Goal: Task Accomplishment & Management: Complete application form

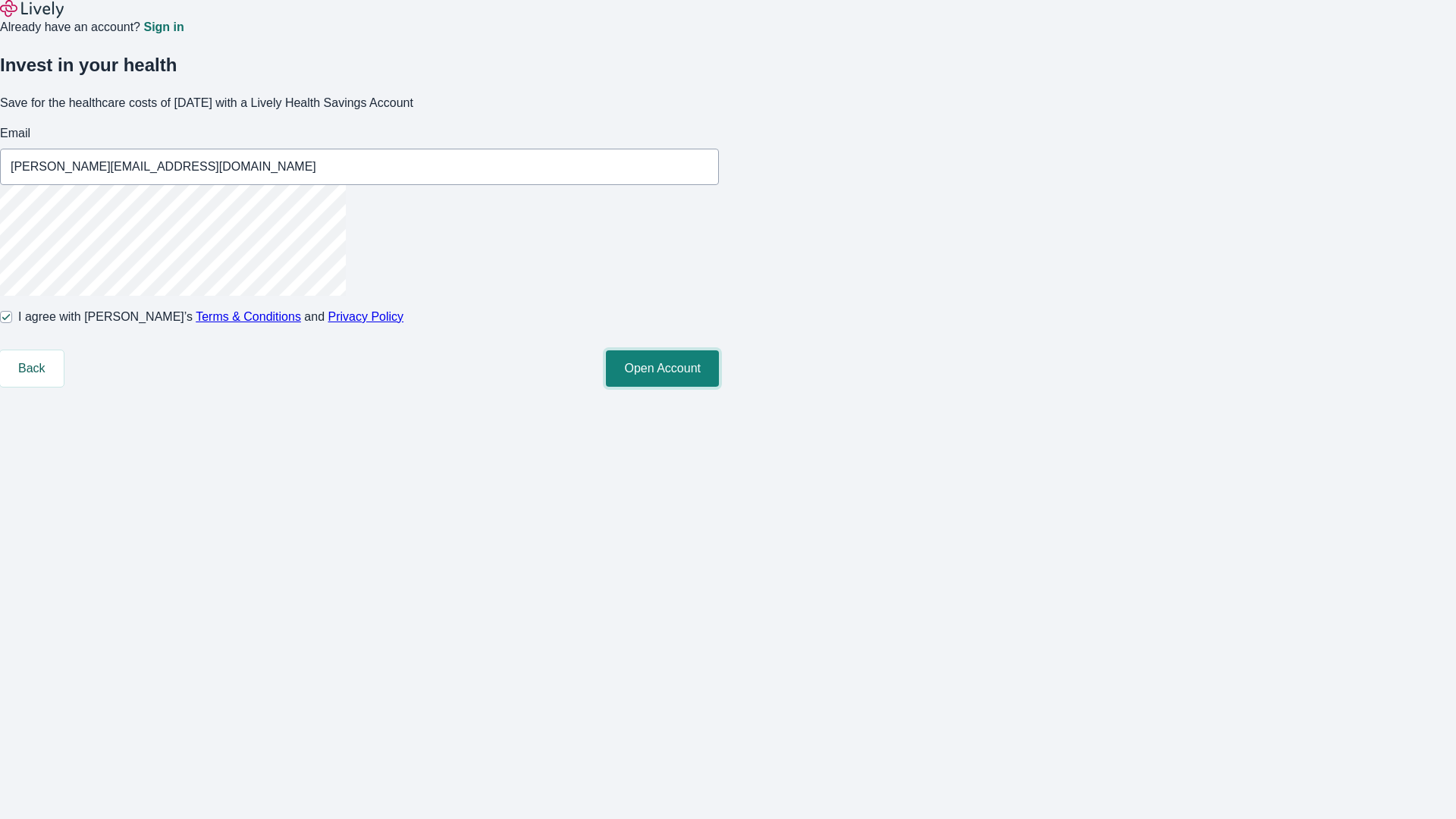
click at [719, 387] on button "Open Account" at bounding box center [662, 369] width 113 height 36
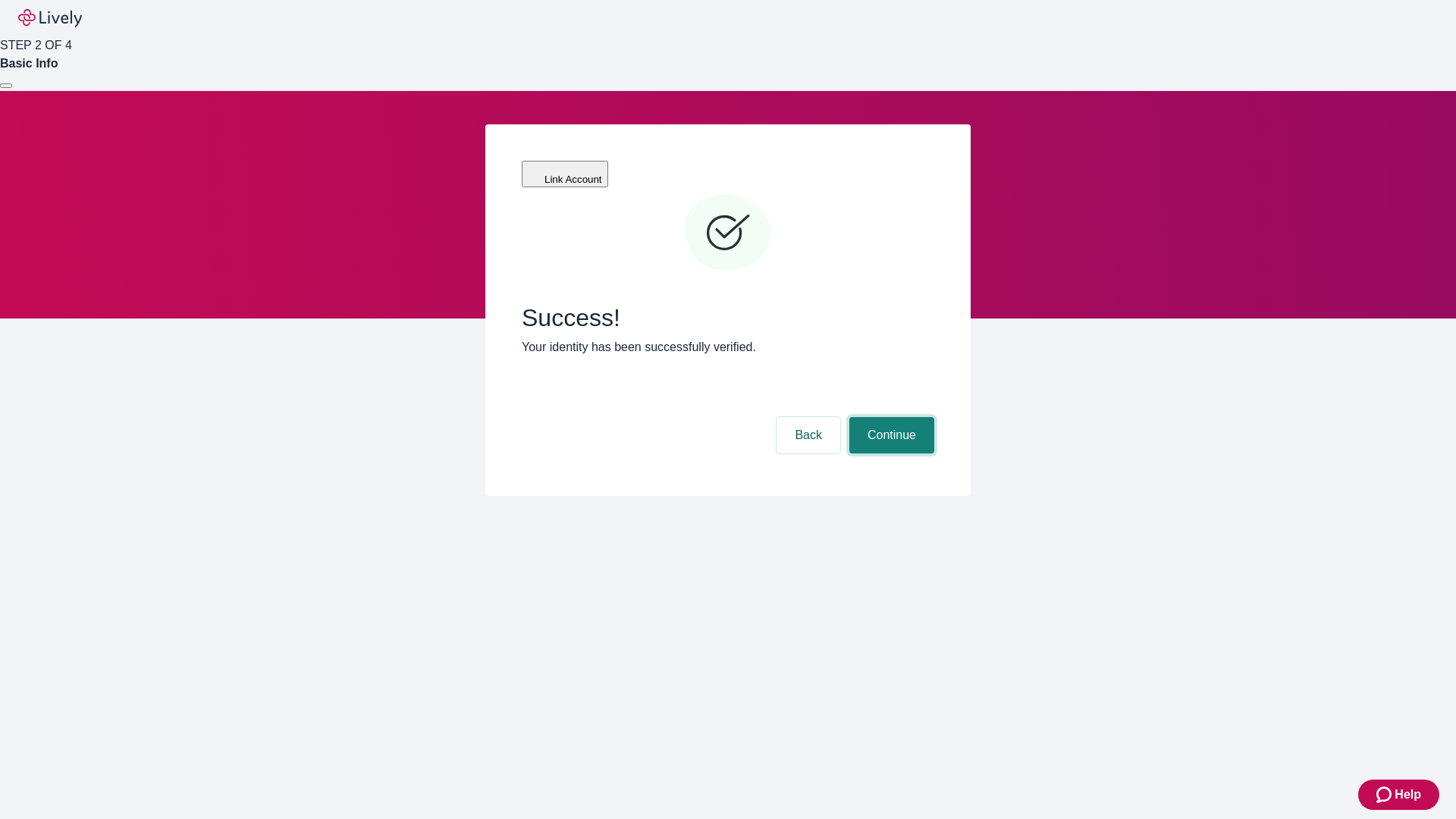
click at [890, 417] on button "Continue" at bounding box center [892, 435] width 85 height 36
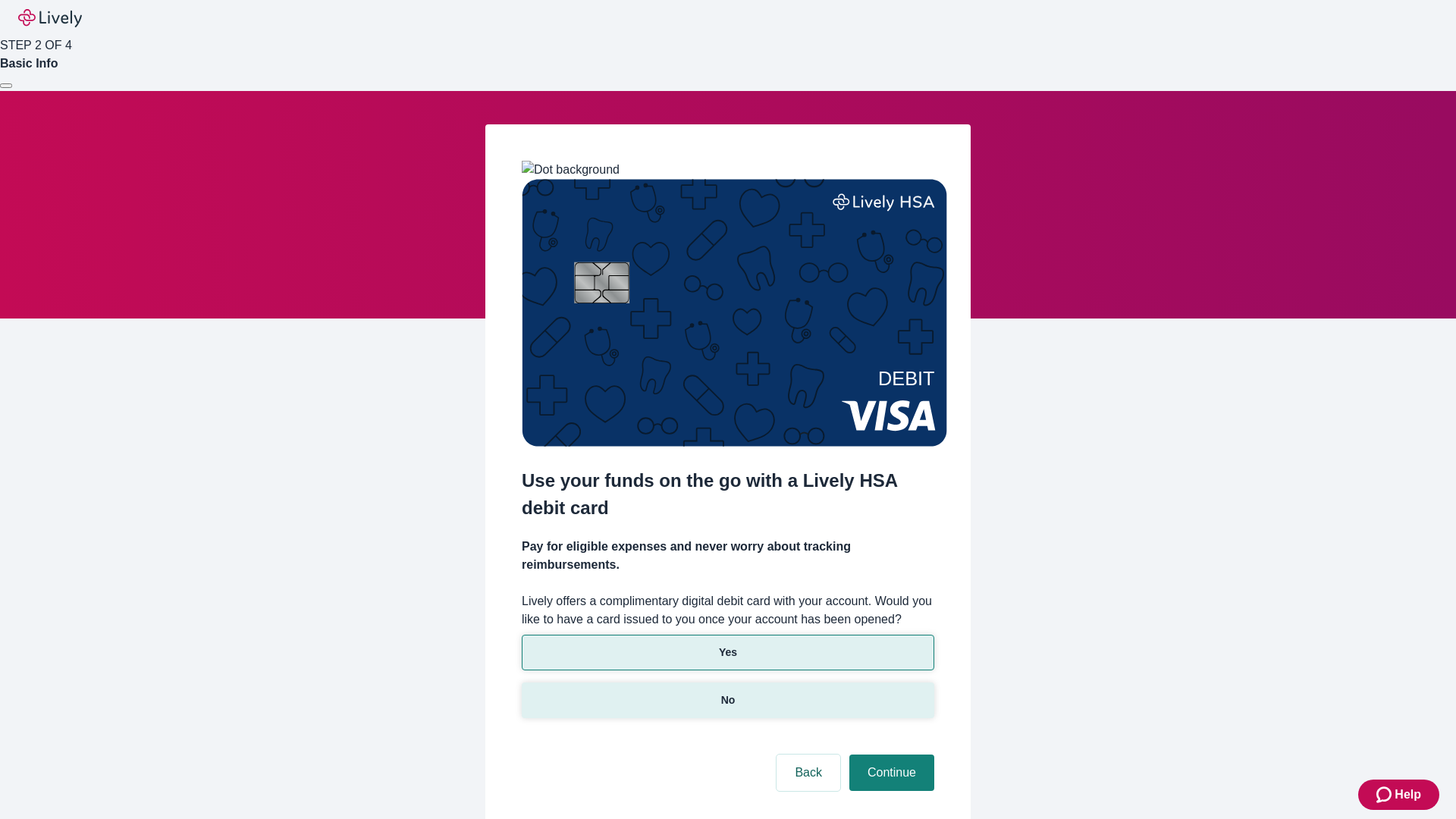
click at [728, 692] on p "No" at bounding box center [728, 700] width 15 height 16
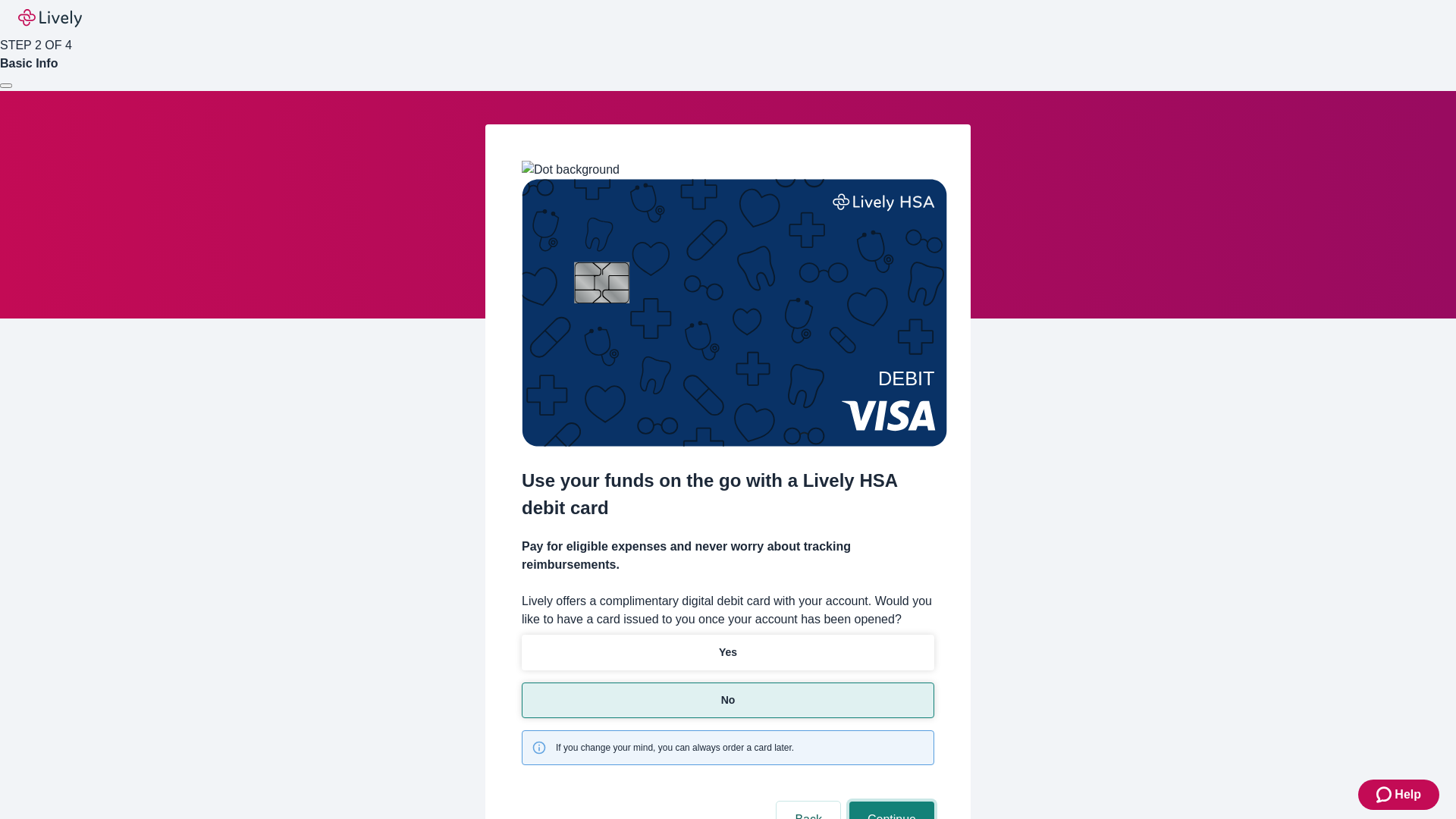
click at [890, 802] on button "Continue" at bounding box center [892, 820] width 85 height 36
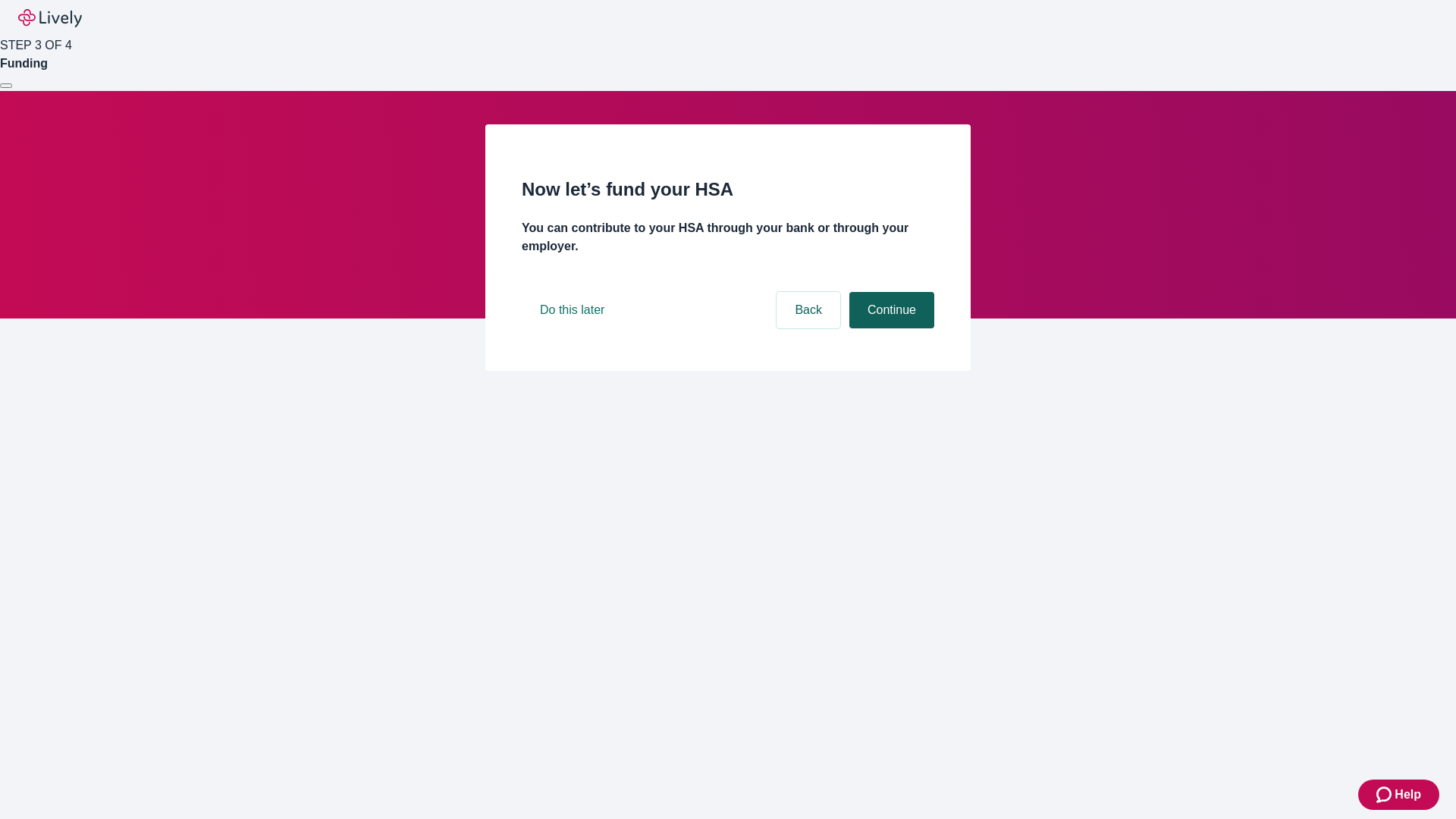
click at [890, 329] on button "Continue" at bounding box center [892, 310] width 85 height 36
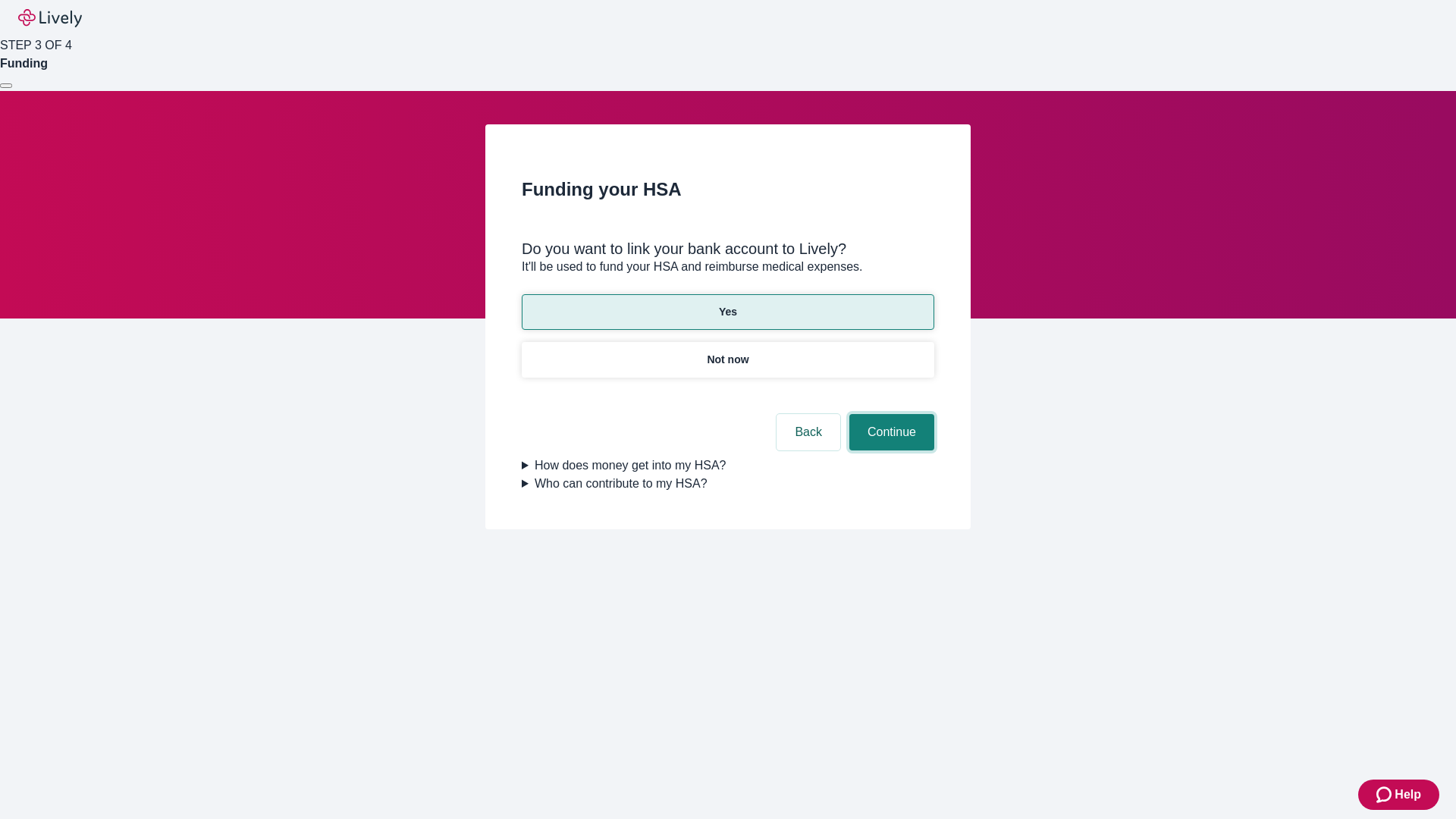
click at [890, 414] on button "Continue" at bounding box center [892, 432] width 85 height 36
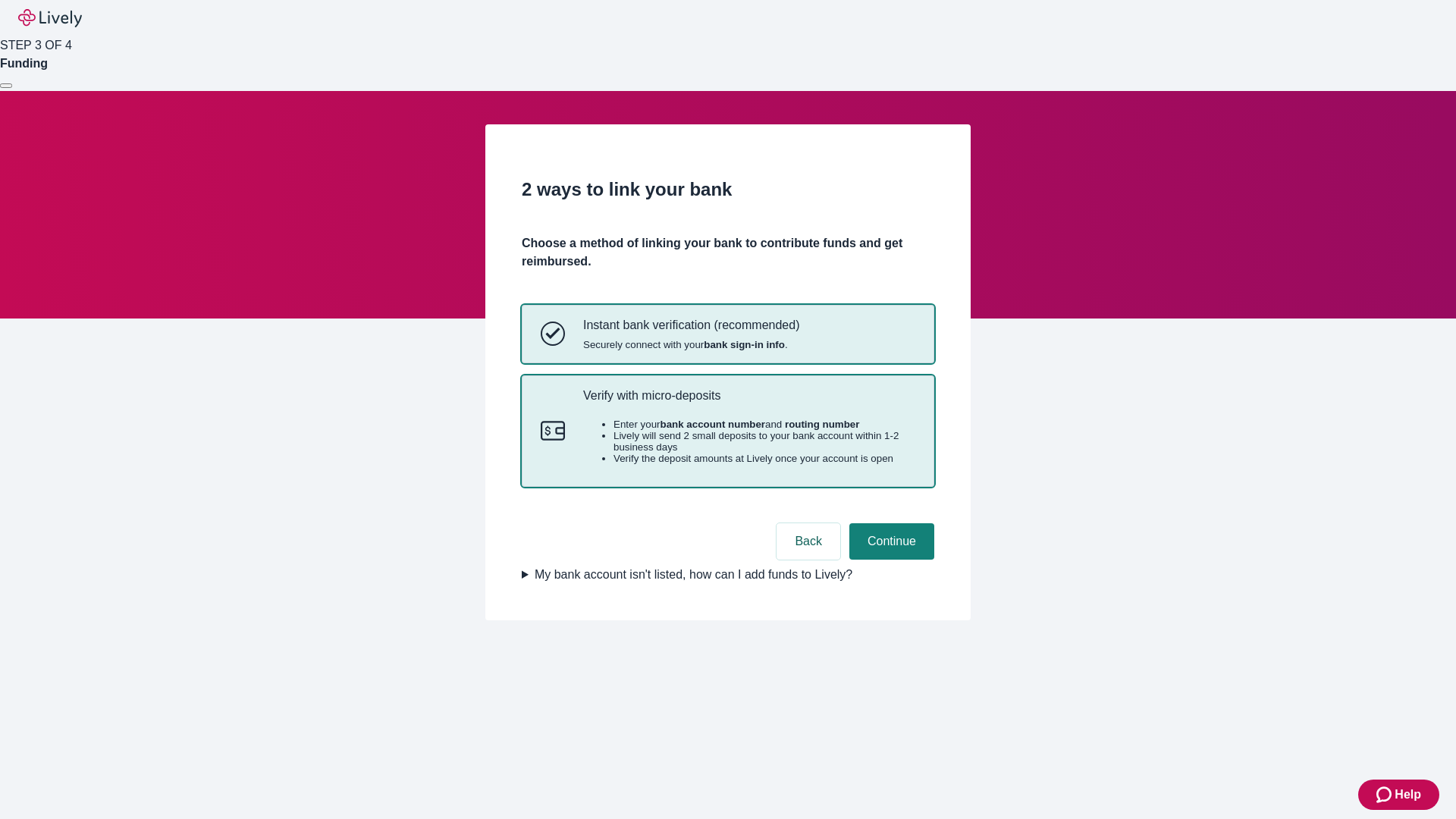
click at [748, 403] on p "Verify with micro-deposits" at bounding box center [749, 395] width 332 height 15
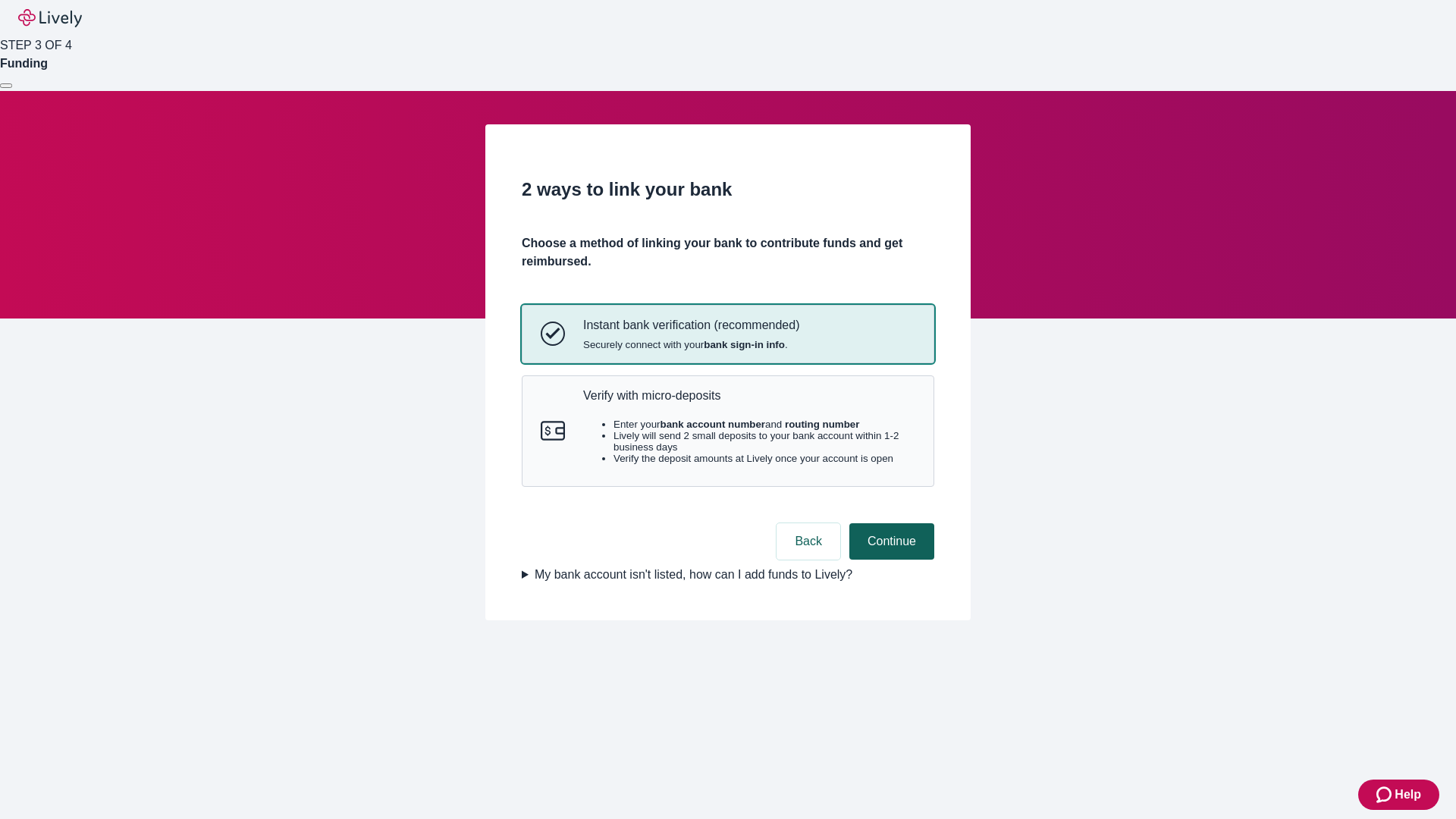
click at [890, 560] on button "Continue" at bounding box center [892, 541] width 85 height 36
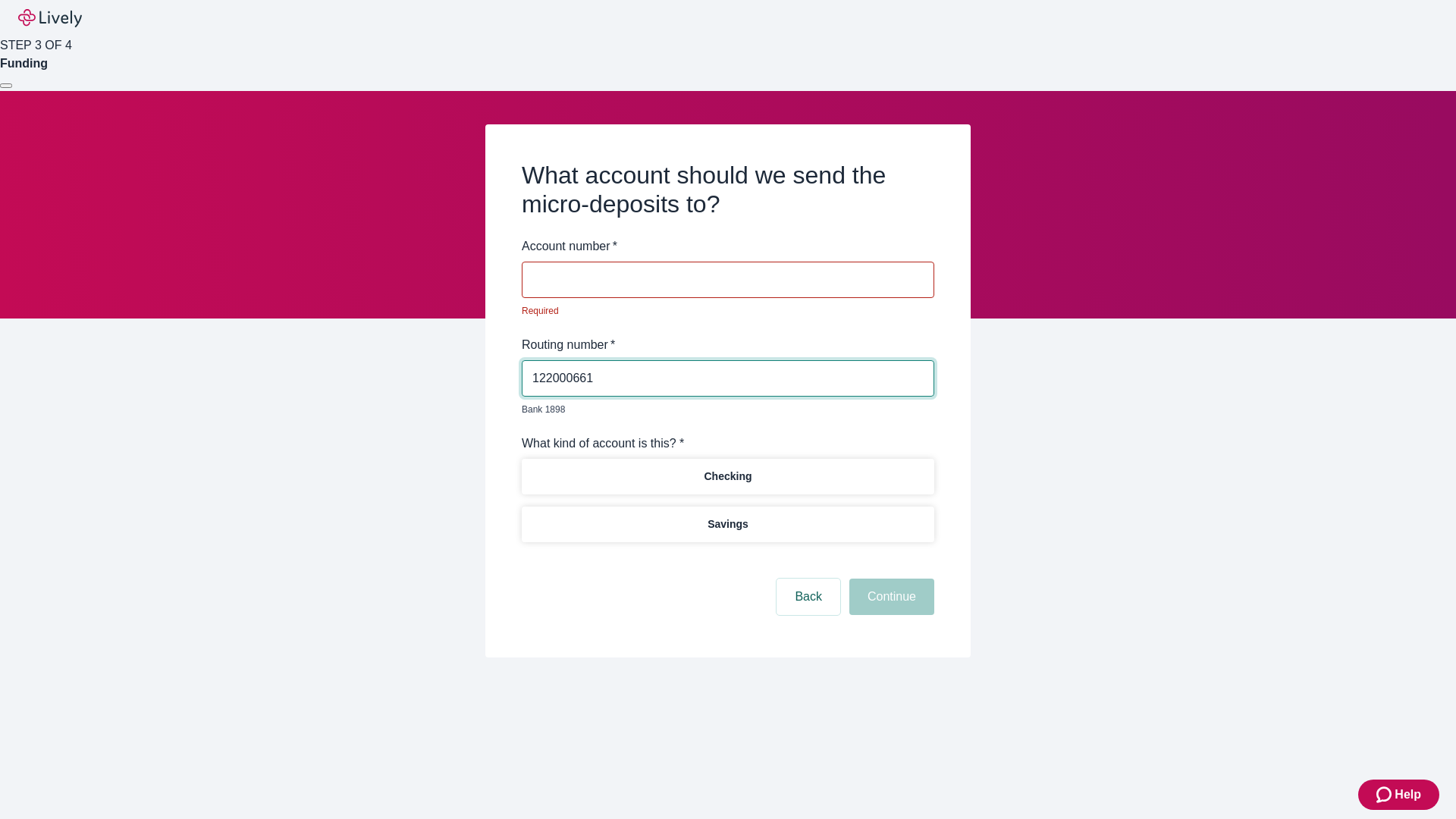
type input "122000661"
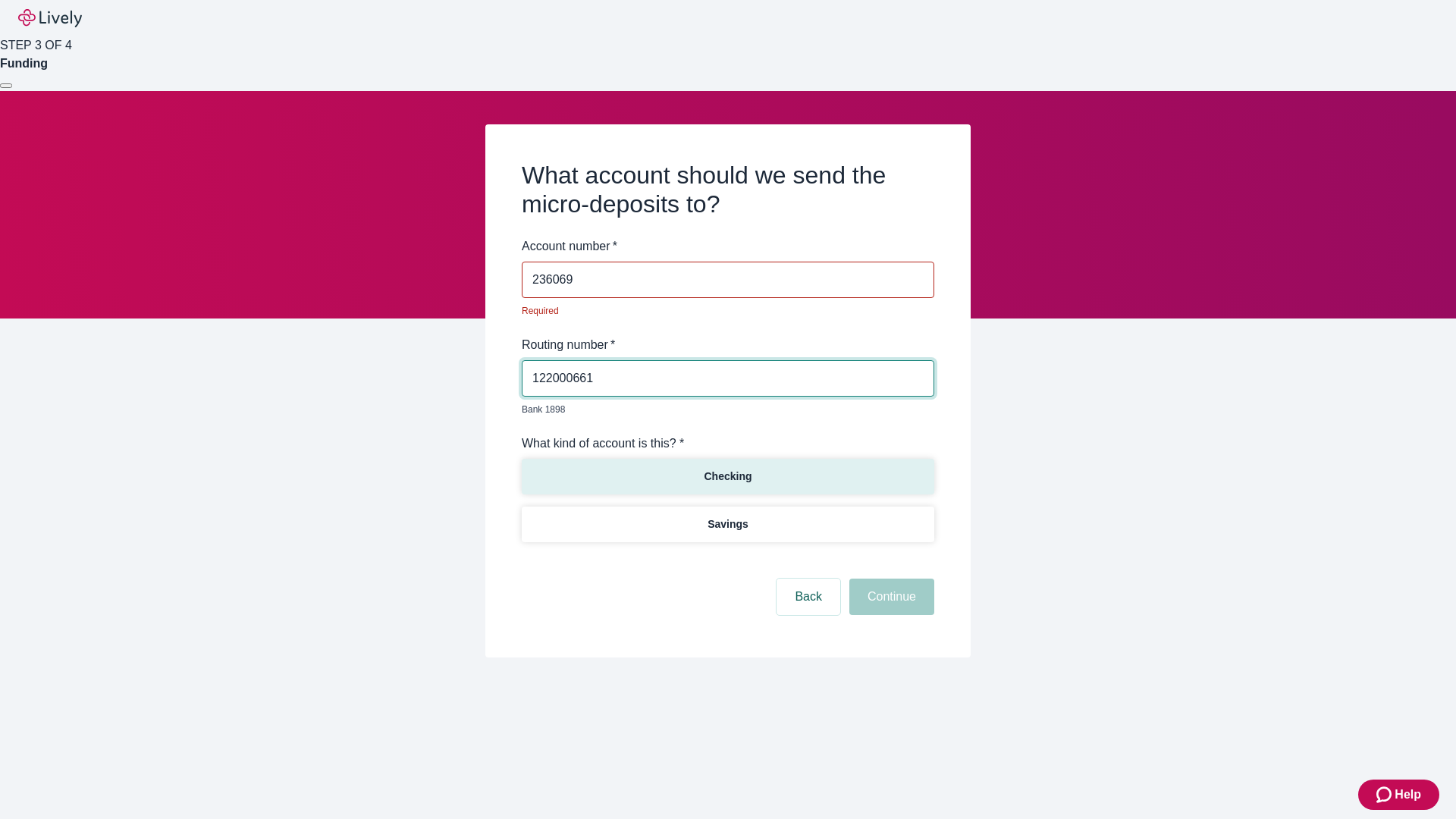
type input "236069"
click at [728, 469] on p "Checking" at bounding box center [728, 476] width 47 height 16
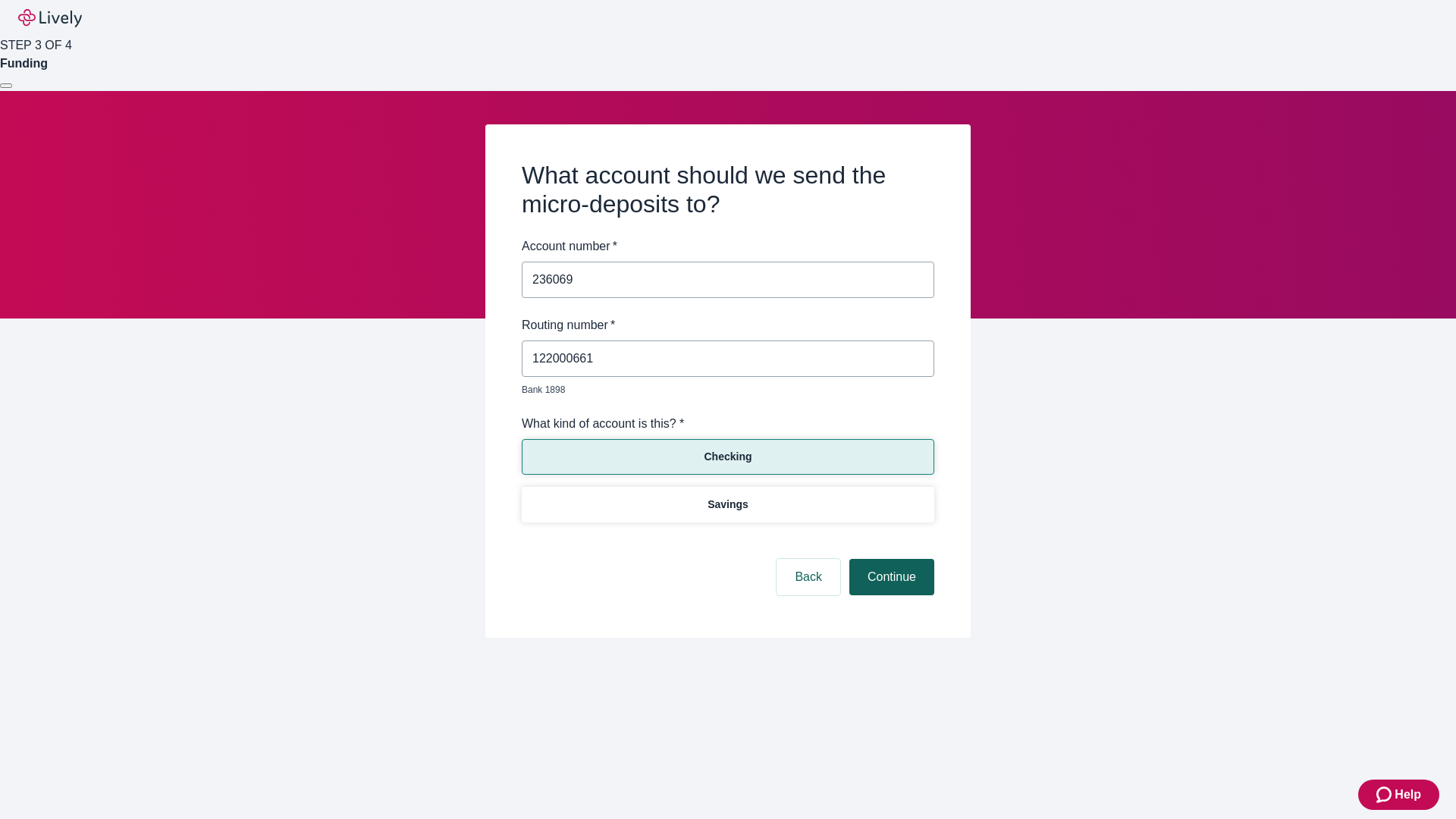
click at [890, 560] on button "Continue" at bounding box center [892, 577] width 85 height 36
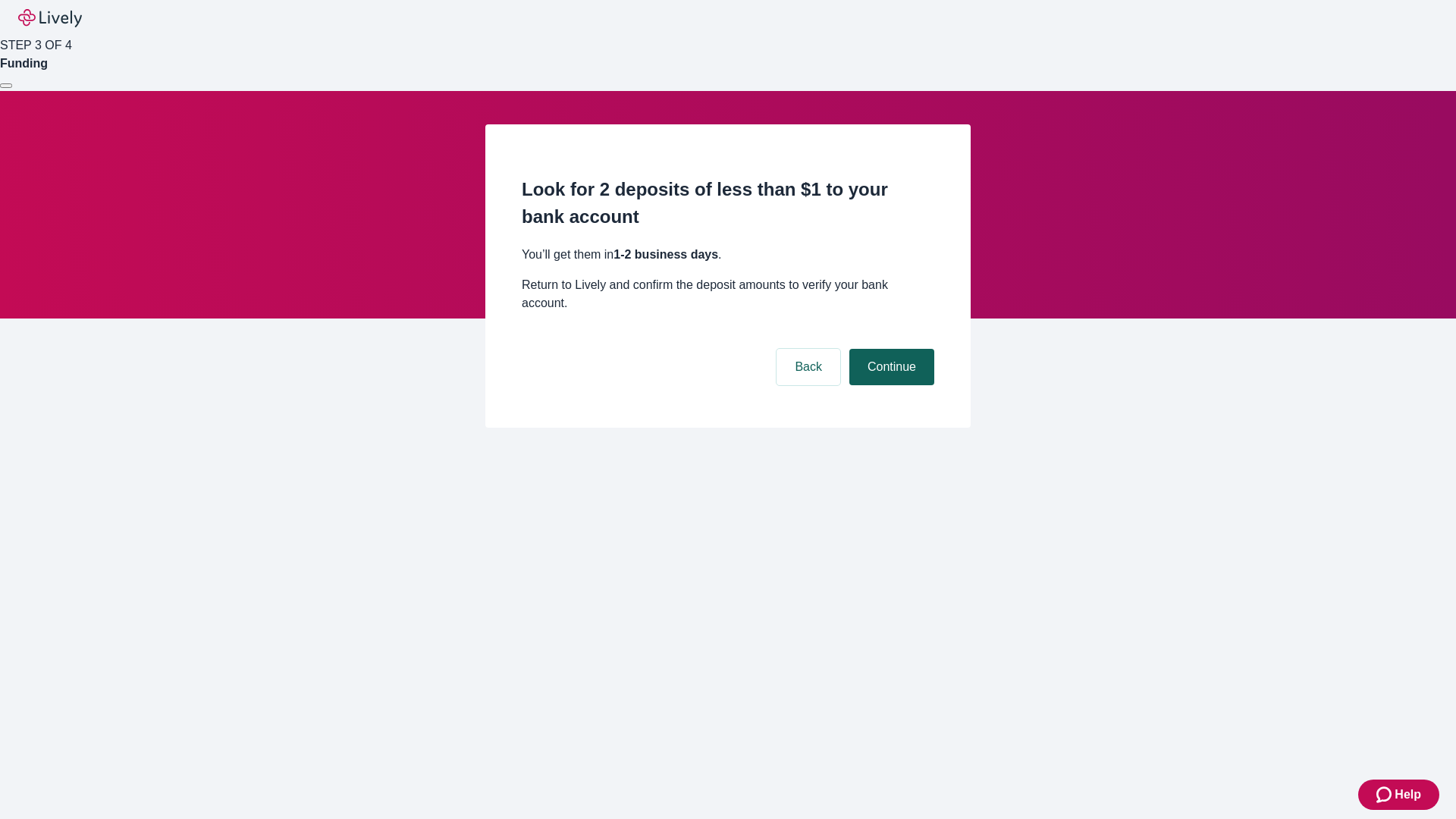
click at [890, 349] on button "Continue" at bounding box center [892, 367] width 85 height 36
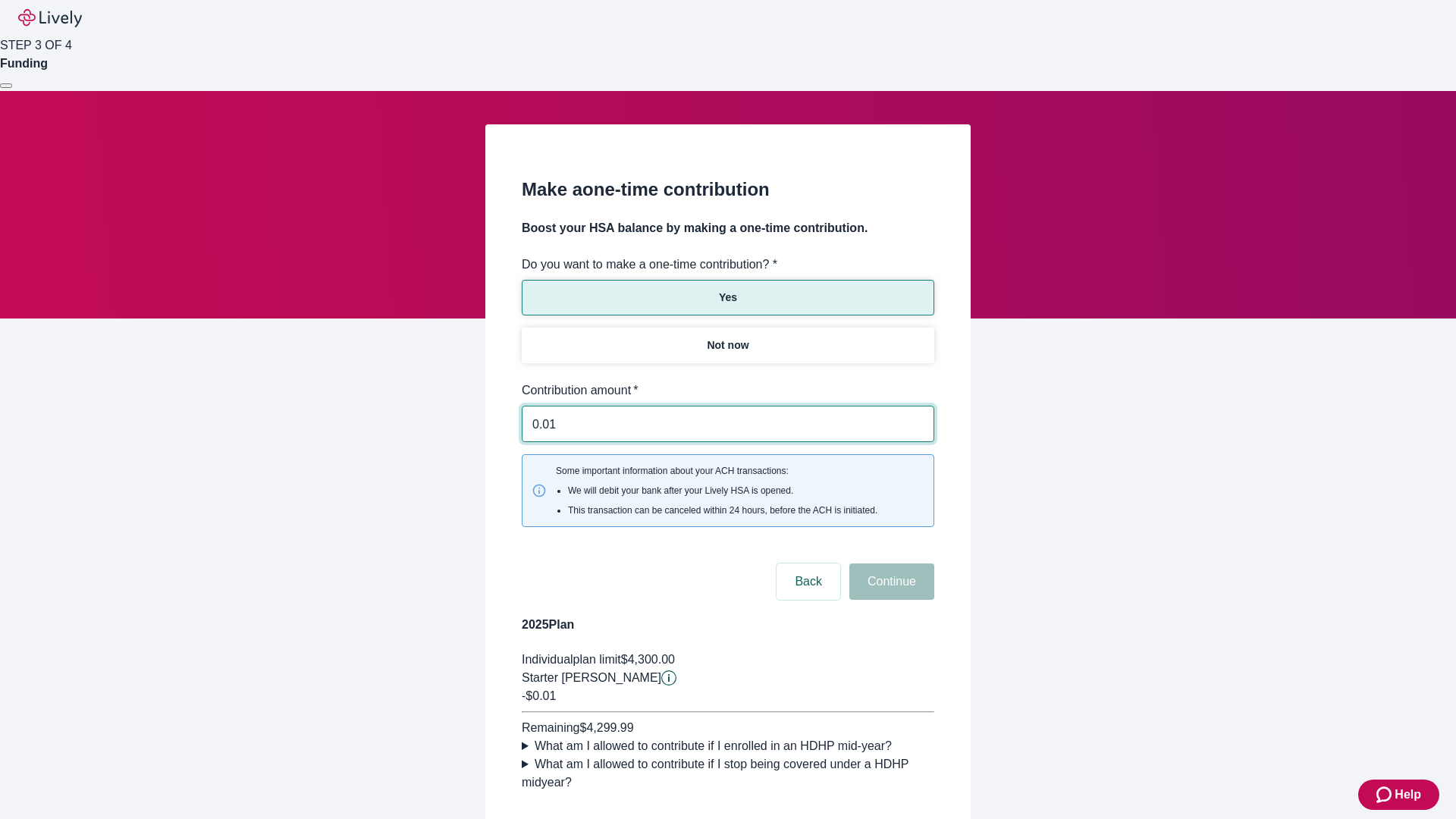
type input "0.01"
click at [890, 564] on button "Continue" at bounding box center [892, 582] width 85 height 36
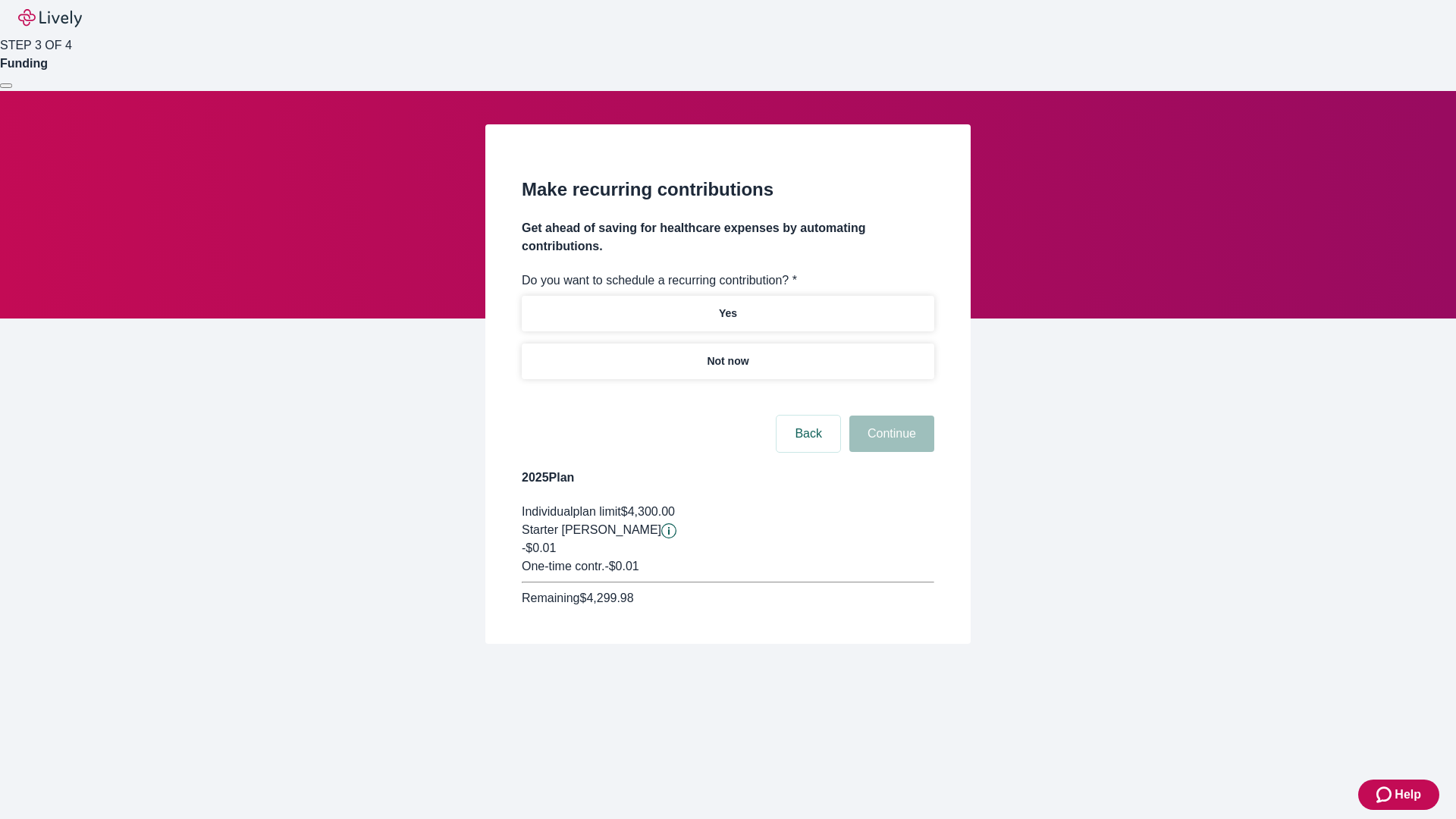
click at [728, 354] on p "Not now" at bounding box center [728, 362] width 41 height 16
click at [890, 416] on button "Continue" at bounding box center [892, 434] width 85 height 36
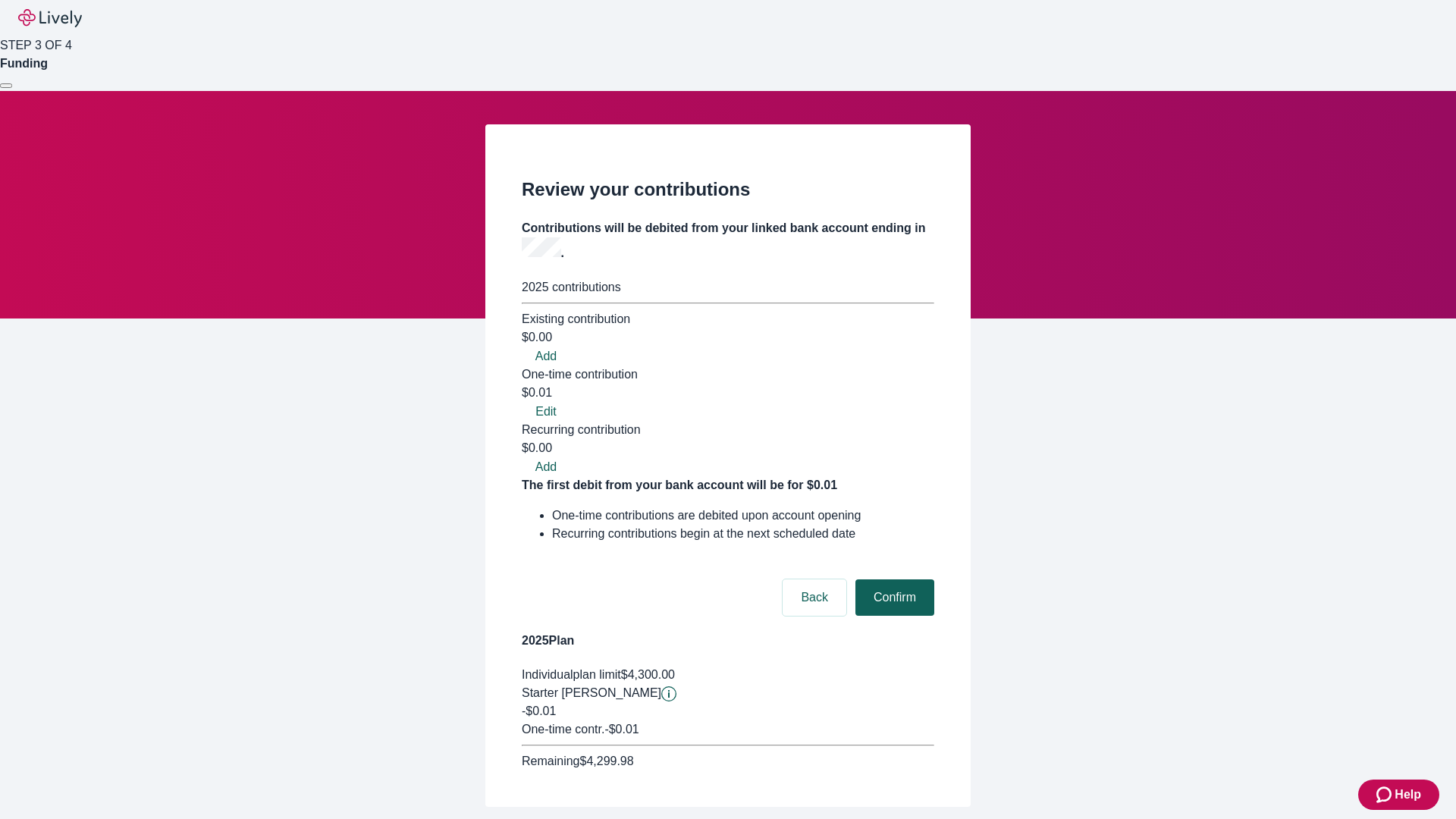
click at [892, 579] on button "Confirm" at bounding box center [894, 597] width 79 height 36
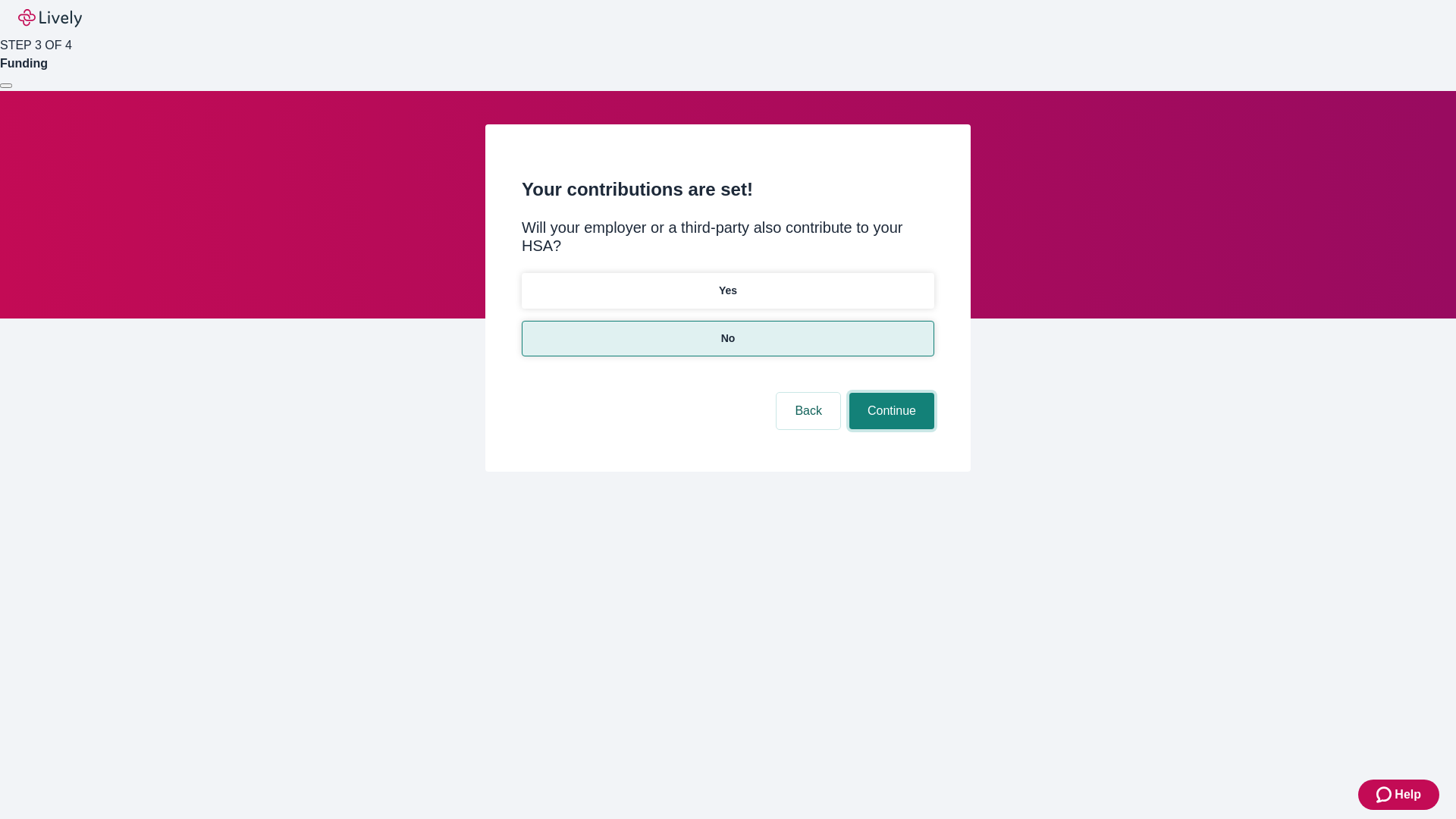
click at [890, 393] on button "Continue" at bounding box center [892, 411] width 85 height 36
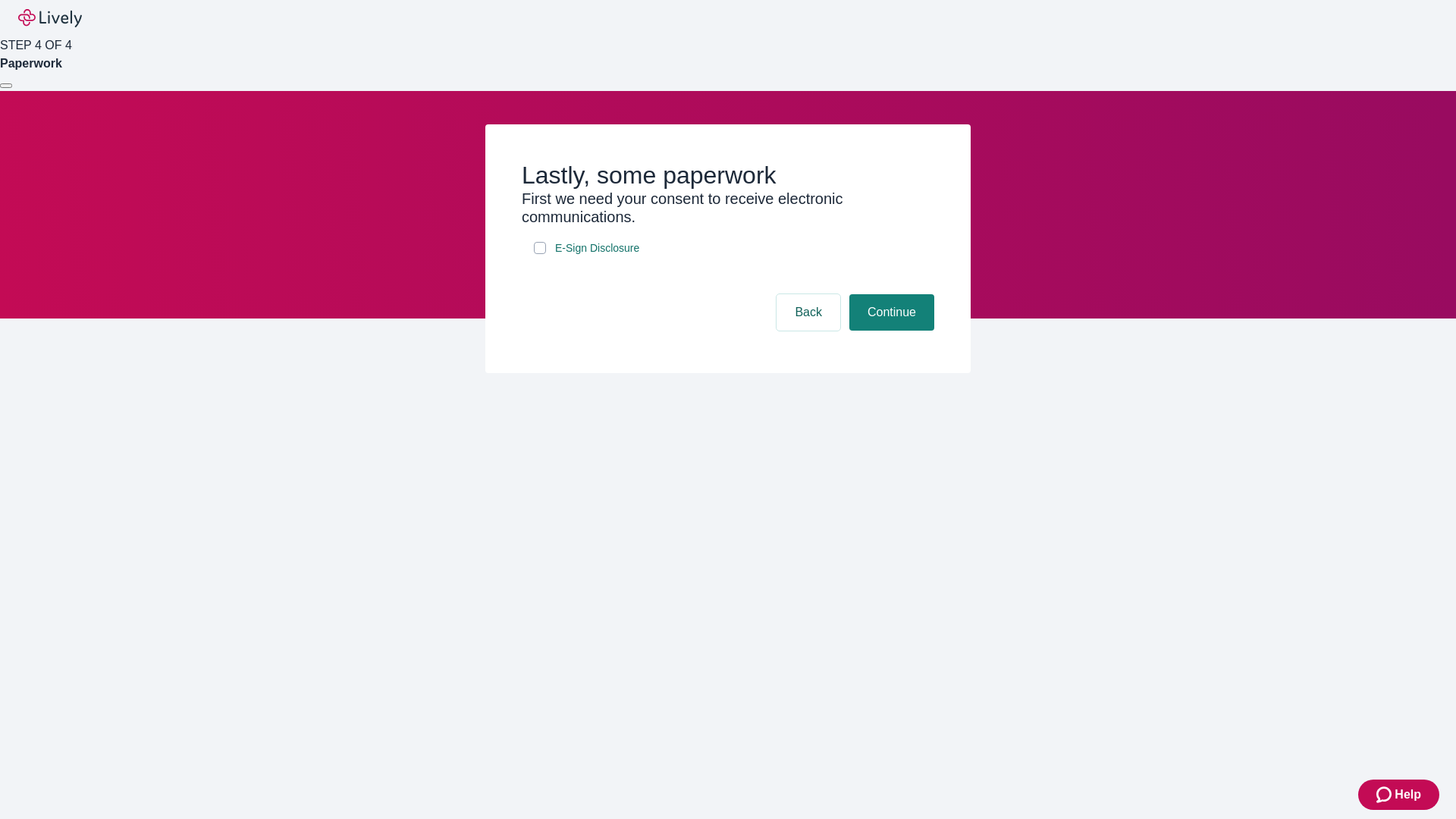
click at [540, 254] on input "E-Sign Disclosure" at bounding box center [540, 248] width 12 height 12
checkbox input "true"
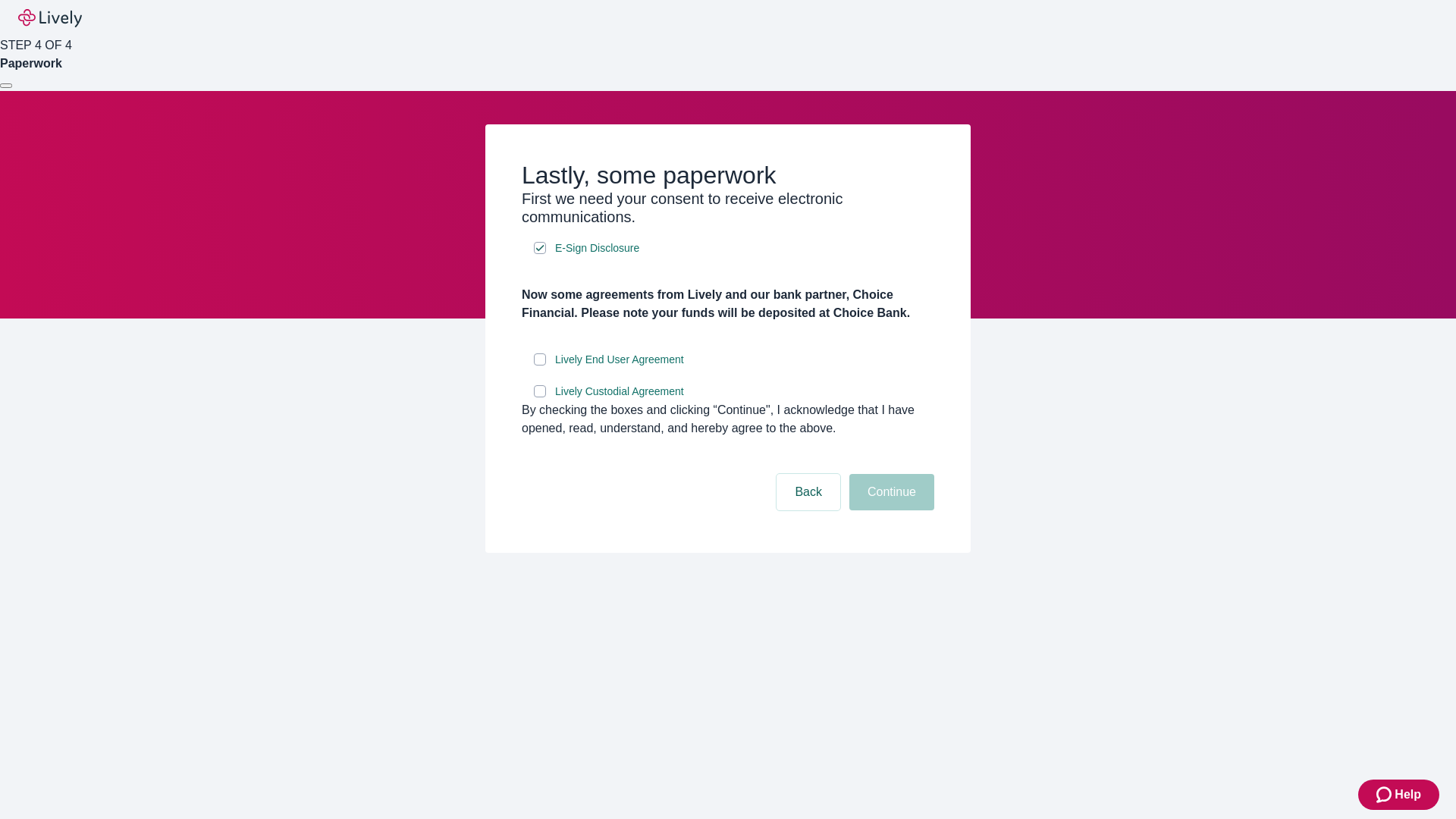
click at [540, 366] on input "Lively End User Agreement" at bounding box center [540, 360] width 12 height 12
checkbox input "true"
click at [540, 398] on input "Lively Custodial Agreement" at bounding box center [540, 391] width 12 height 12
checkbox input "true"
click at [890, 510] on button "Continue" at bounding box center [892, 492] width 85 height 36
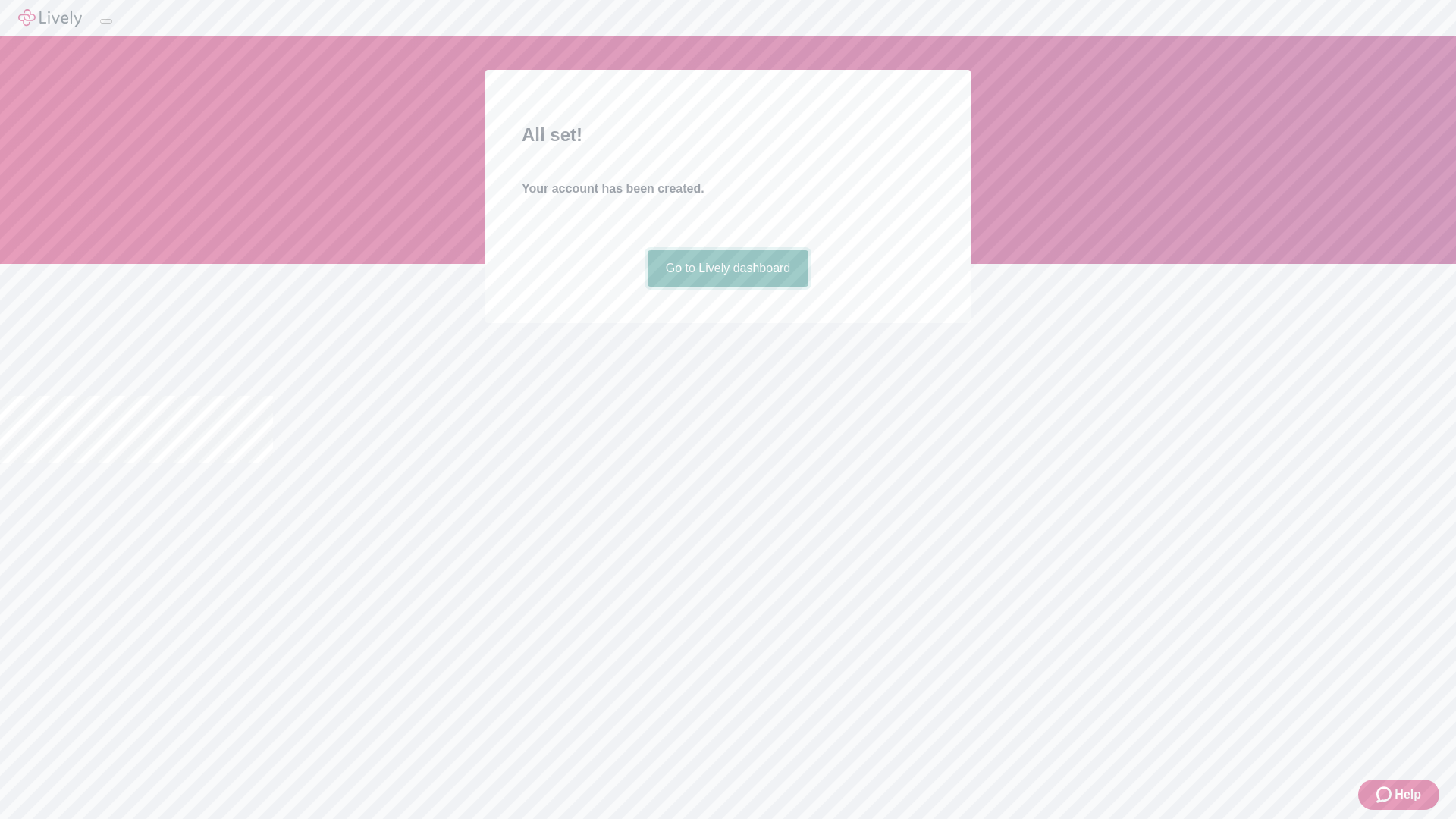
click at [728, 287] on link "Go to Lively dashboard" at bounding box center [728, 268] width 161 height 36
